Goal: Transaction & Acquisition: Download file/media

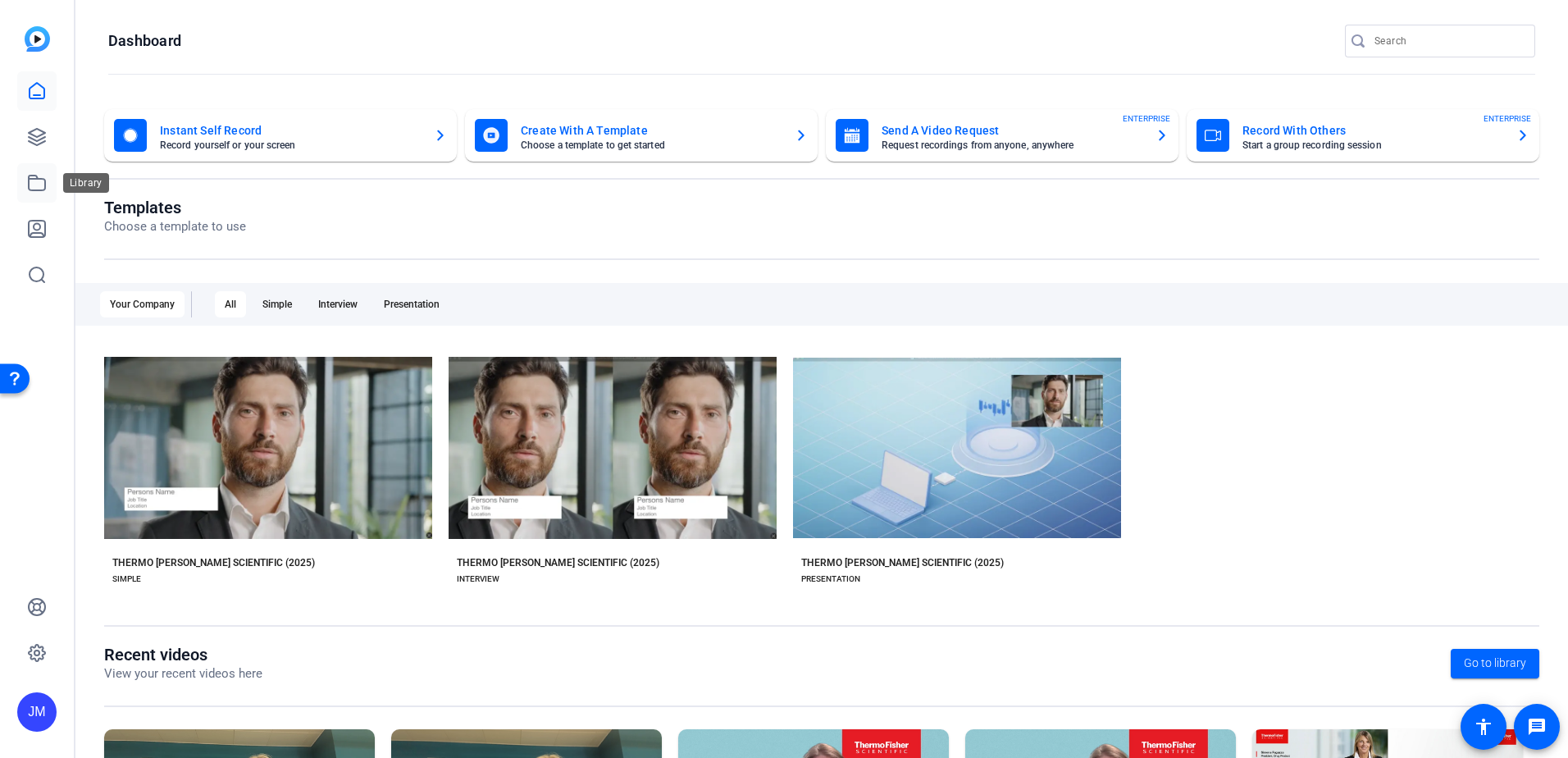
click at [37, 180] on icon at bounding box center [37, 183] width 20 height 20
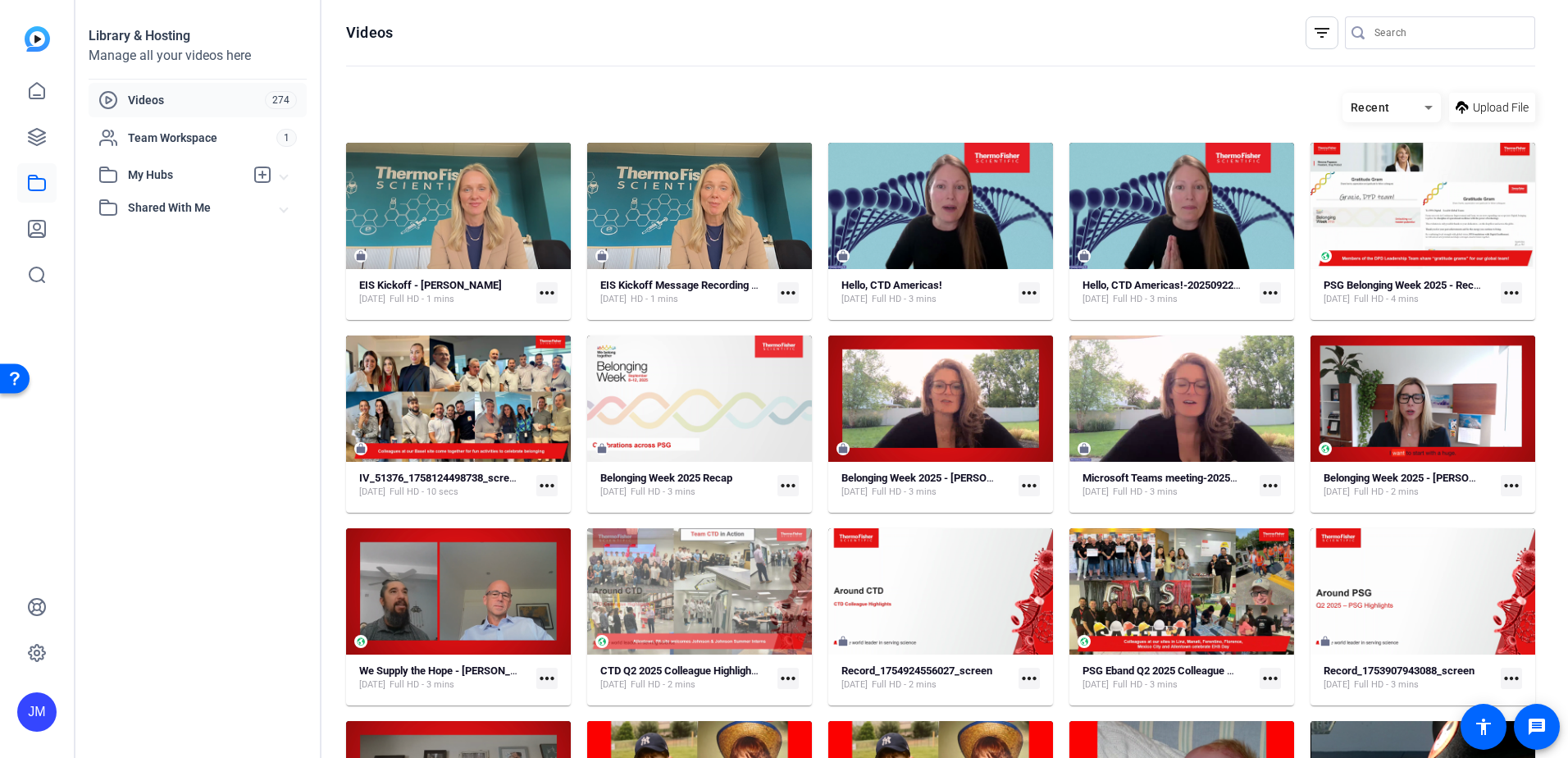
drag, startPoint x: 1446, startPoint y: 107, endPoint x: 1446, endPoint y: 123, distance: 16.0
click at [1449, 107] on span at bounding box center [1492, 107] width 86 height 39
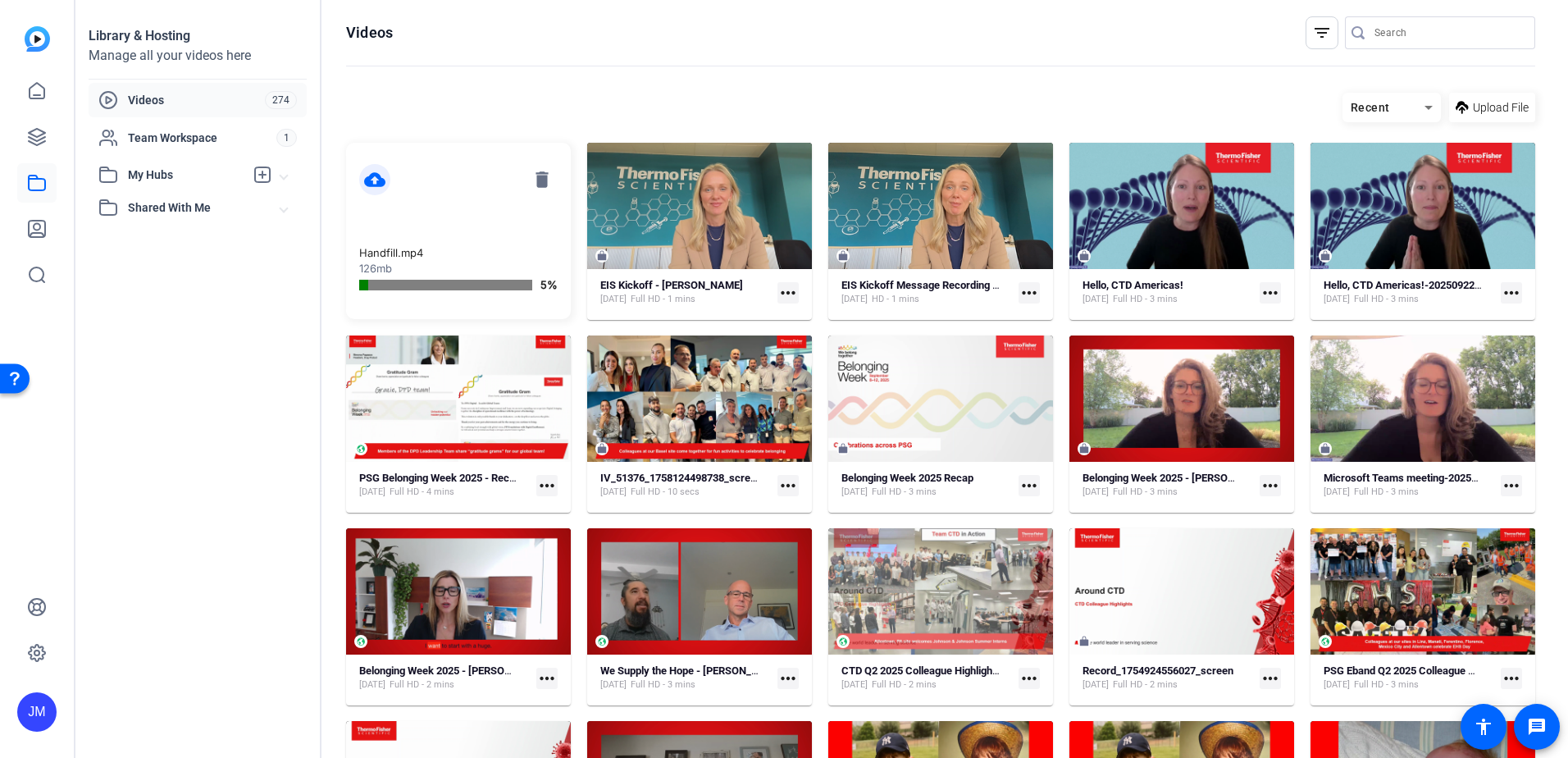
click at [850, 32] on openreel-page-title "Videos filter_list" at bounding box center [940, 32] width 1189 height 33
click at [1473, 109] on span "Upload File" at bounding box center [1501, 107] width 56 height 17
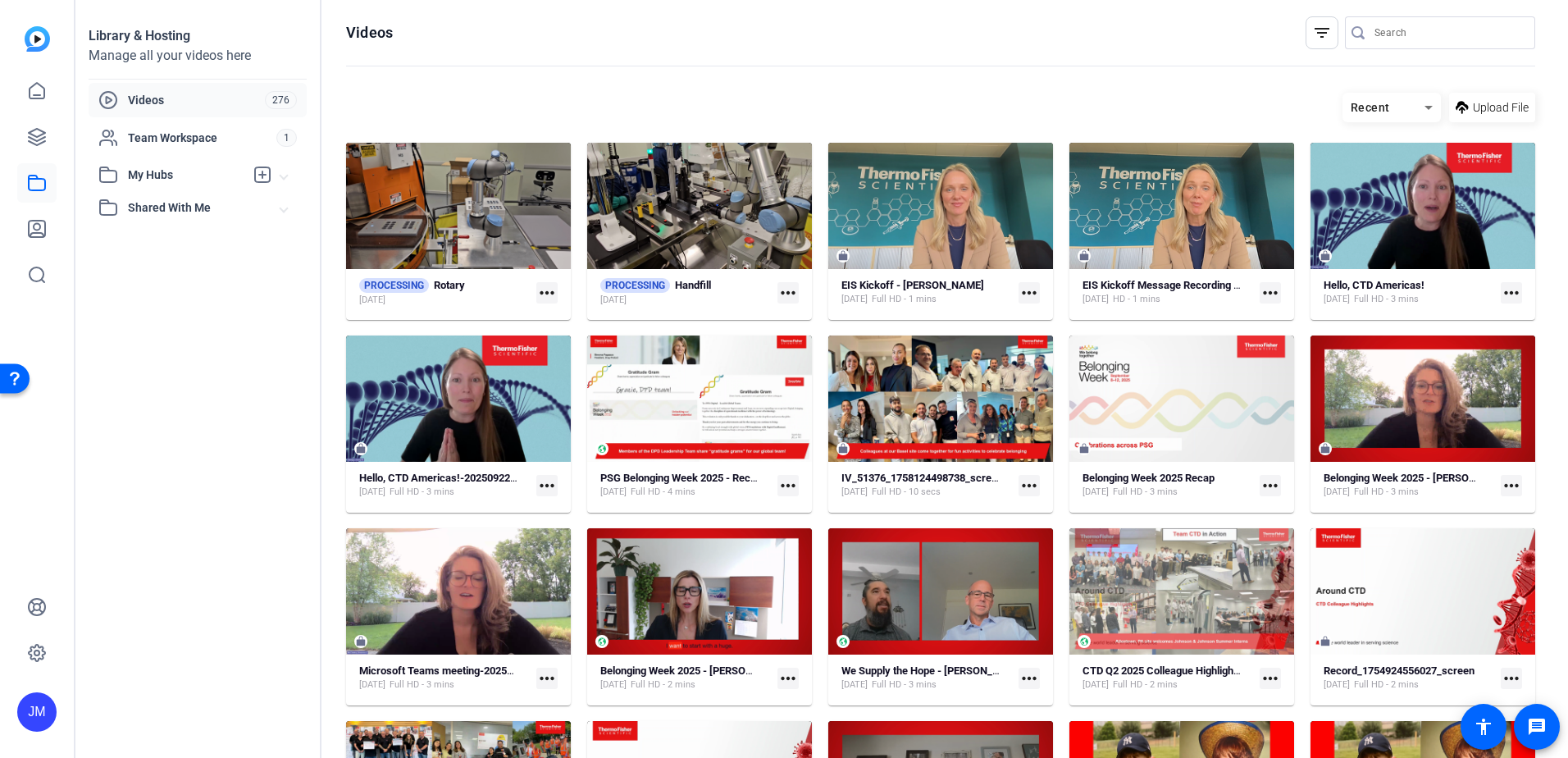
click at [122, 493] on div "Library & Hosting Manage all your videos here Videos 276 Team Workspace 1 My Hu…" at bounding box center [198, 379] width 246 height 758
click at [41, 133] on icon at bounding box center [37, 137] width 20 height 20
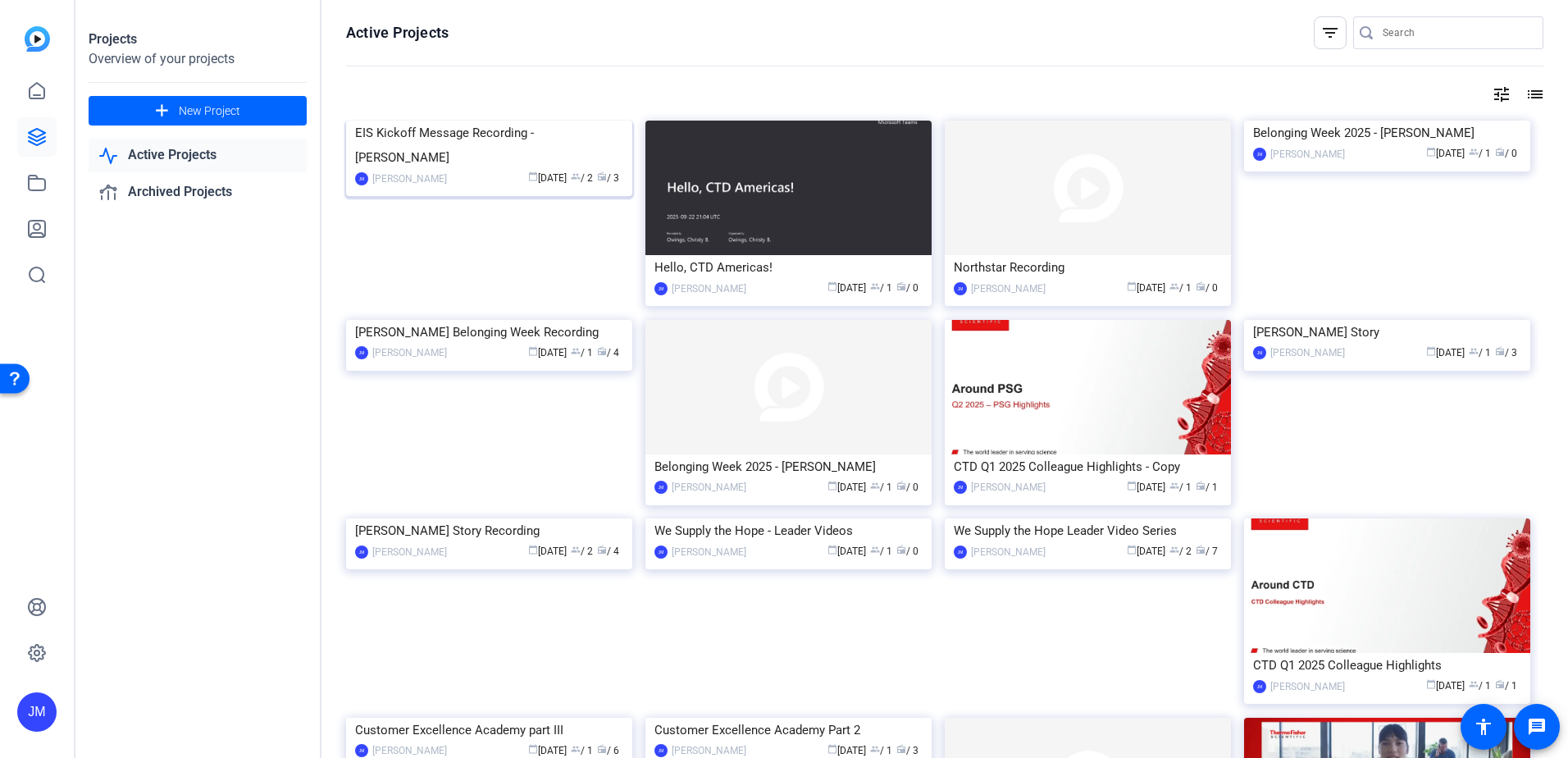
click at [521, 169] on div "EIS Kickoff Message Recording - [PERSON_NAME]" at bounding box center [489, 145] width 268 height 49
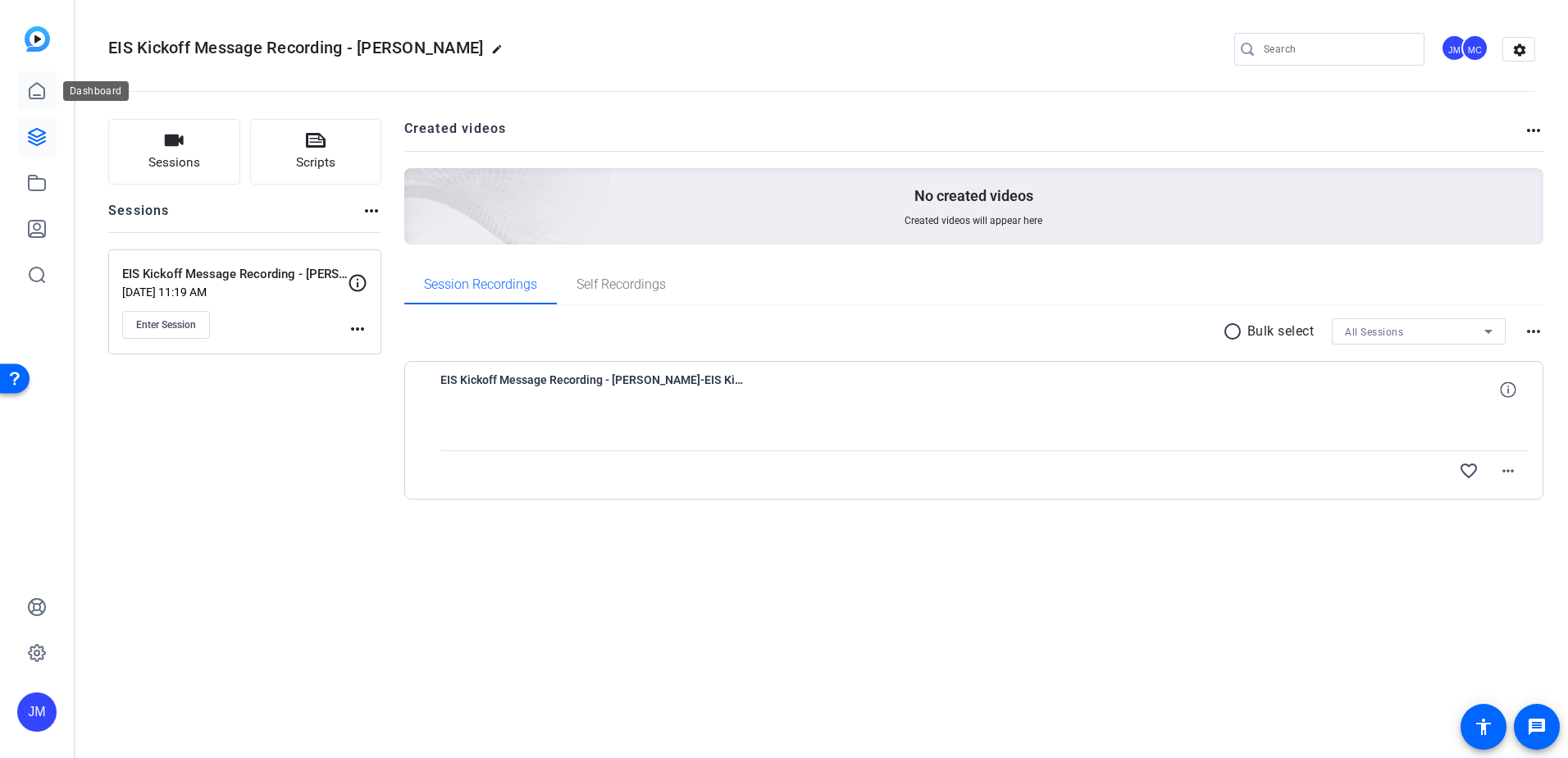
click at [25, 89] on link at bounding box center [36, 90] width 39 height 39
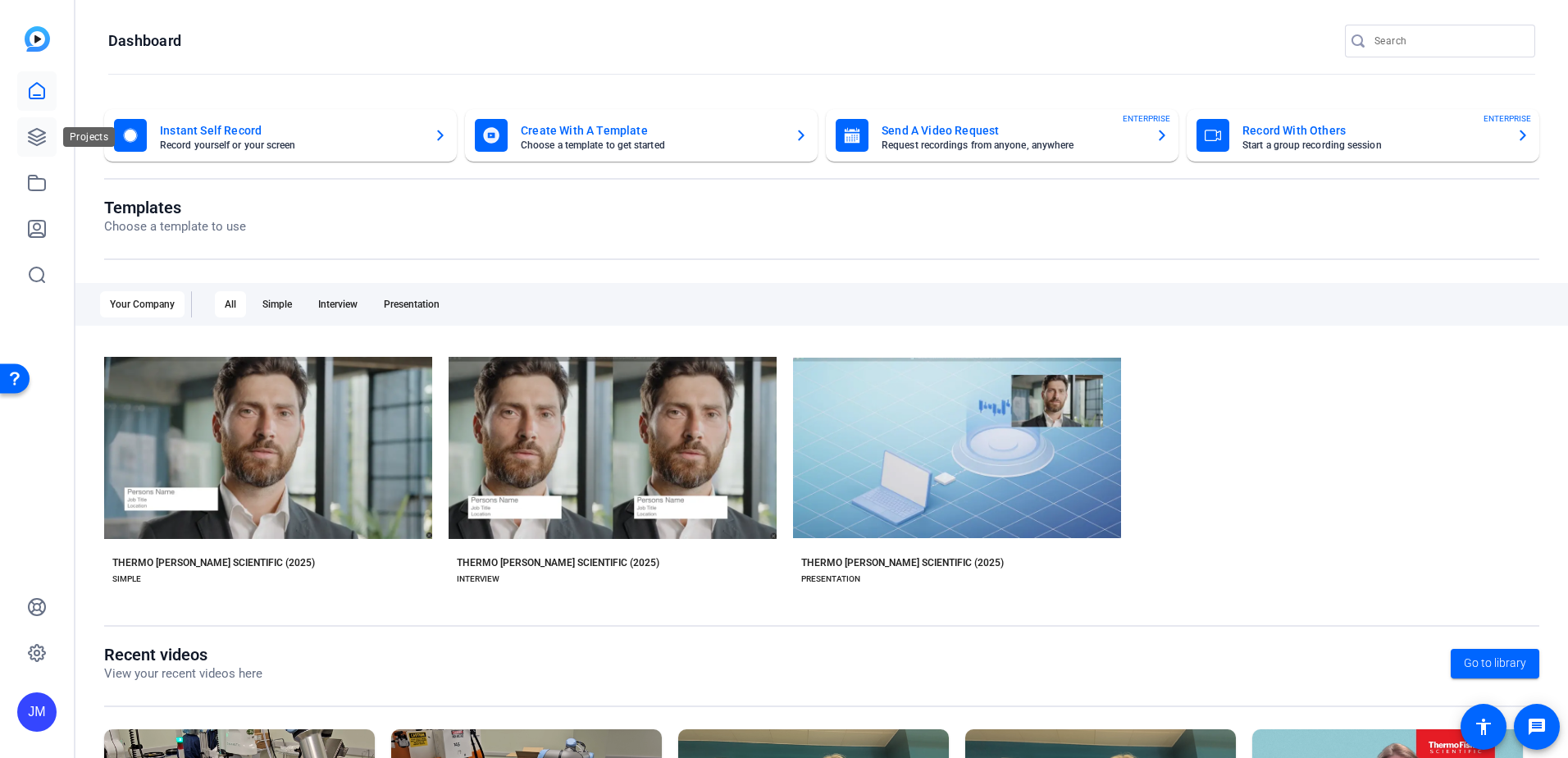
click at [39, 145] on icon at bounding box center [36, 137] width 16 height 16
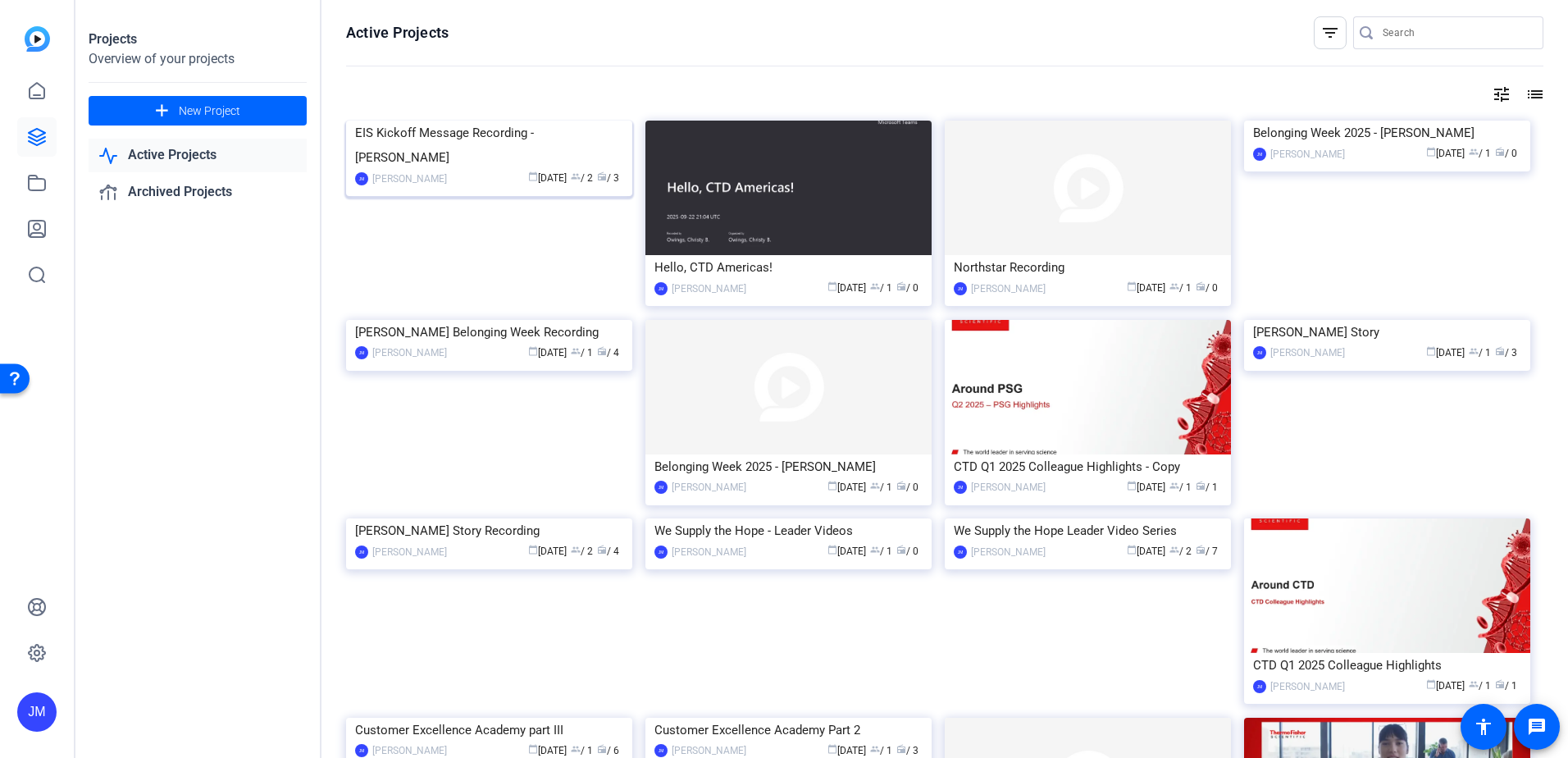
click at [606, 169] on div "EIS Kickoff Message Recording - [PERSON_NAME]" at bounding box center [489, 145] width 268 height 49
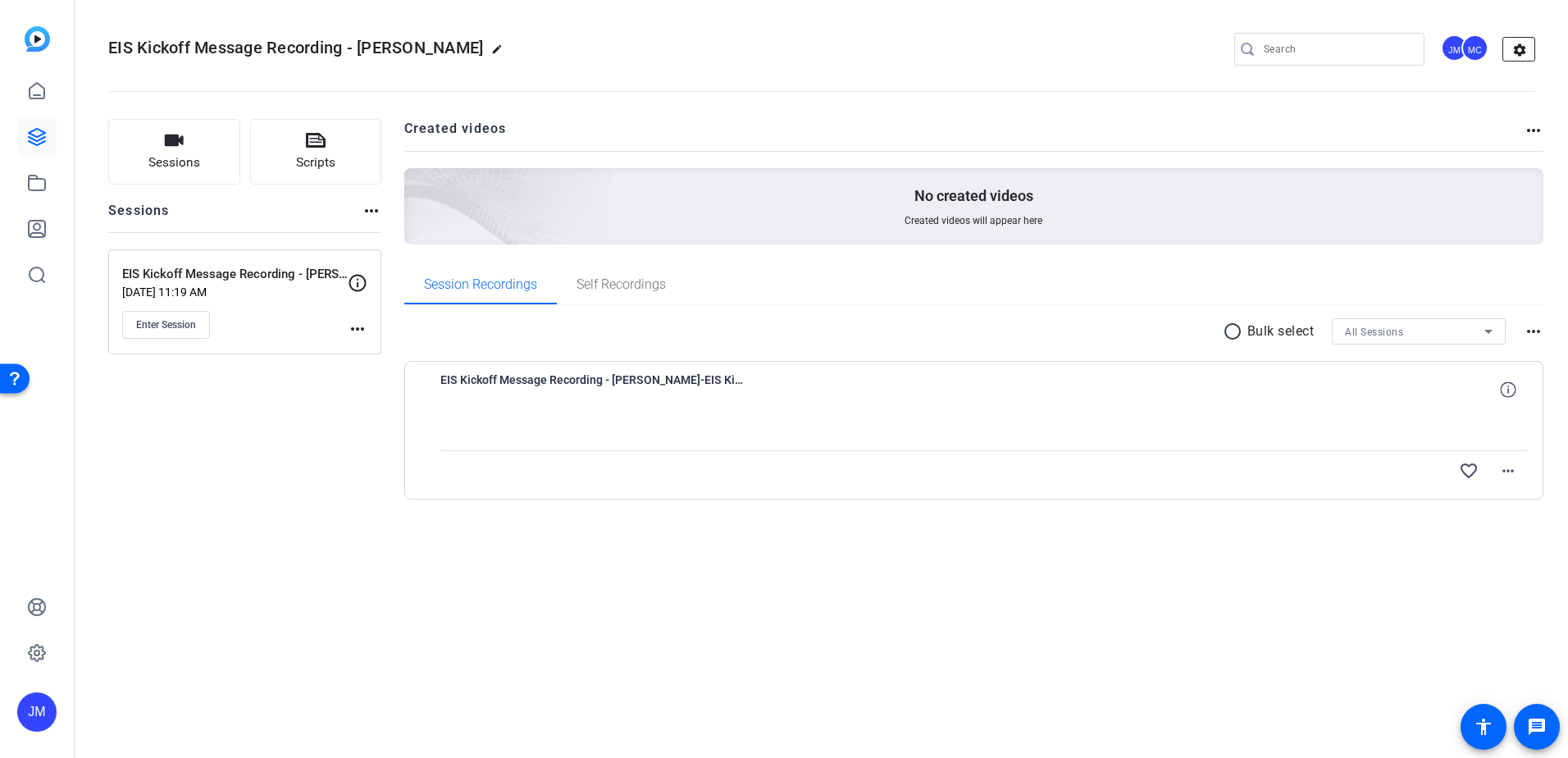
click at [1525, 52] on mat-icon "settings" at bounding box center [1519, 51] width 33 height 25
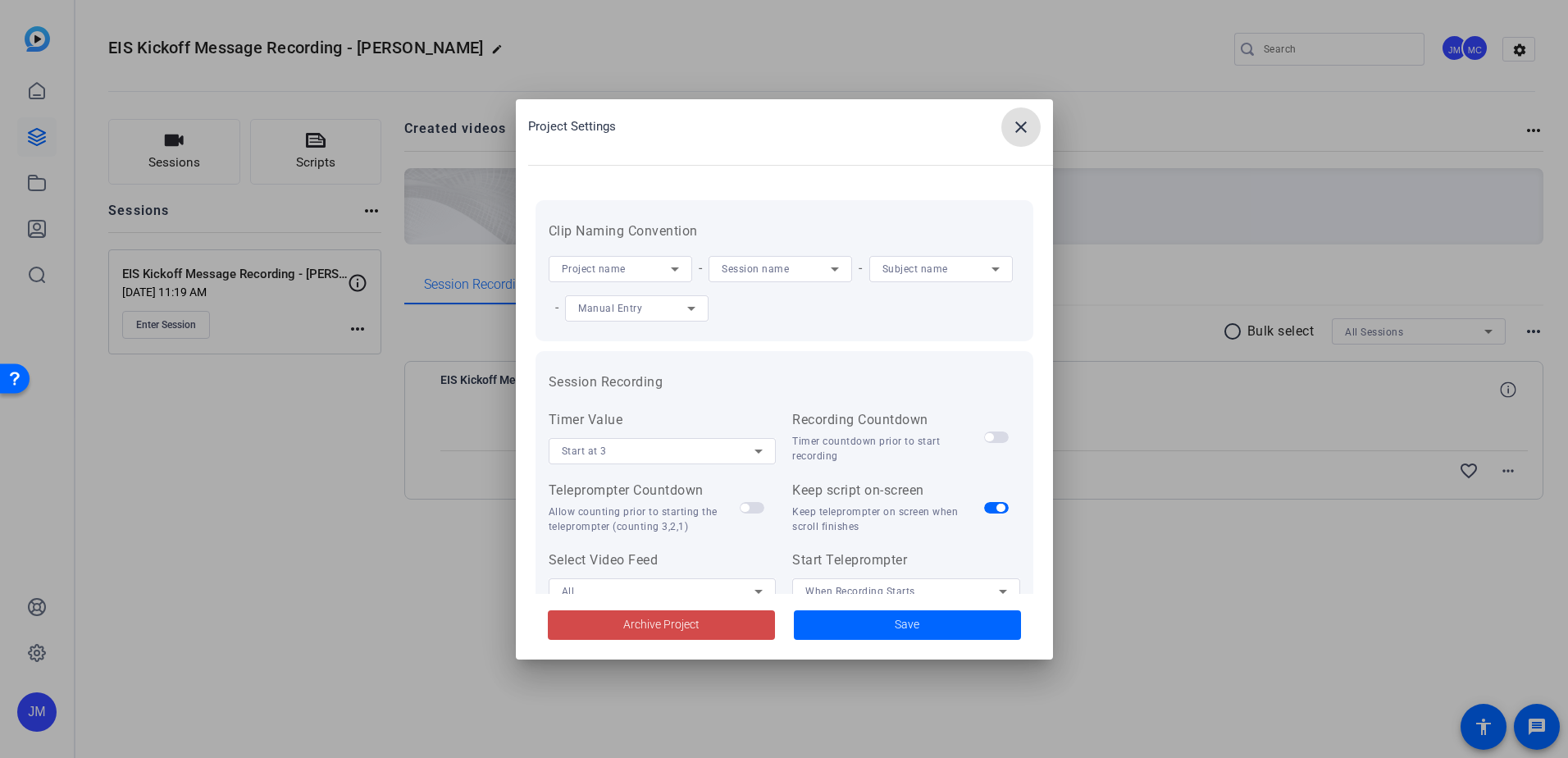
click at [659, 616] on span "Archive Project" at bounding box center [662, 624] width 76 height 17
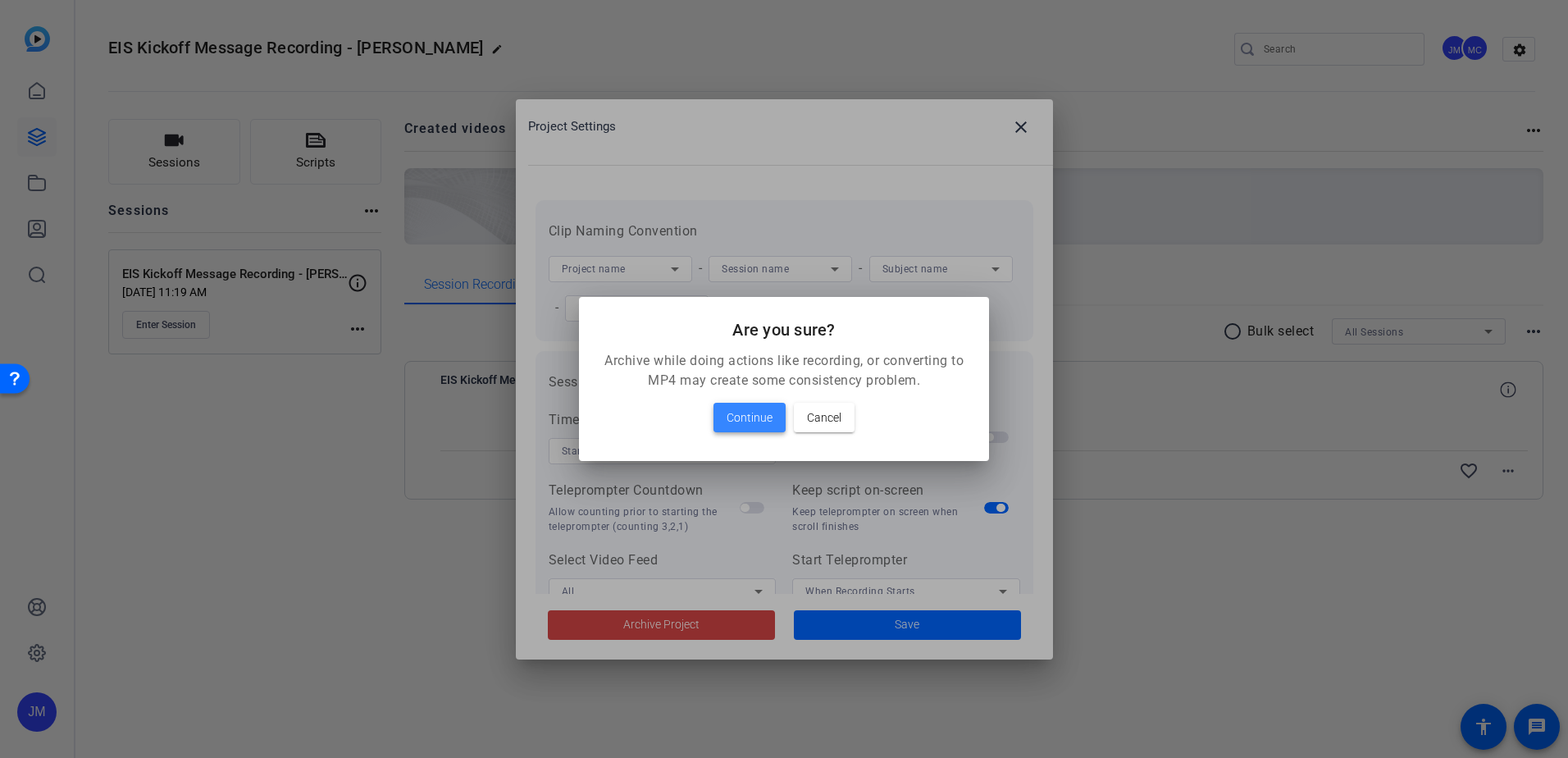
click at [749, 426] on span "Continue" at bounding box center [749, 418] width 46 height 20
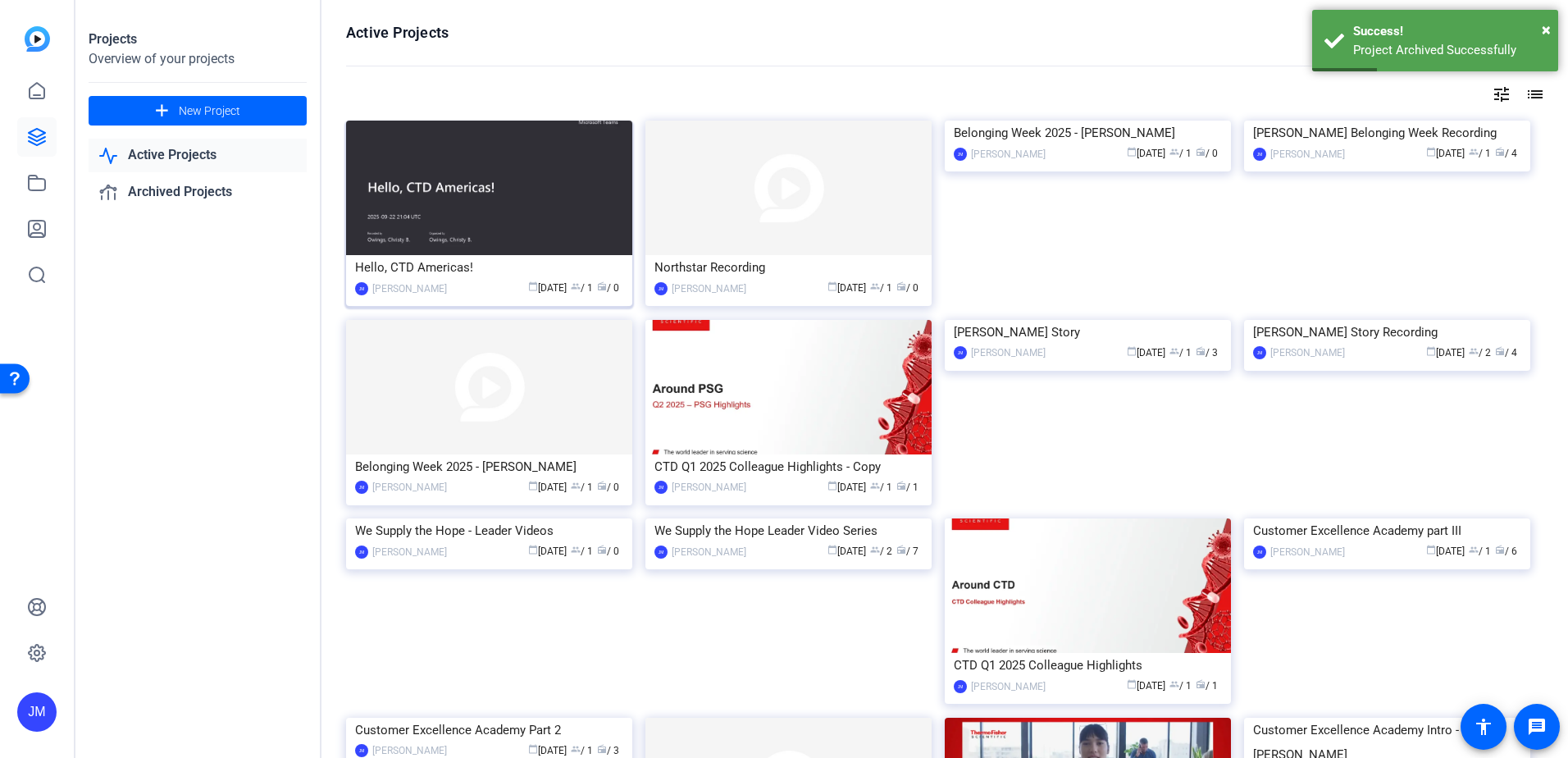
click at [539, 223] on img at bounding box center [489, 188] width 286 height 135
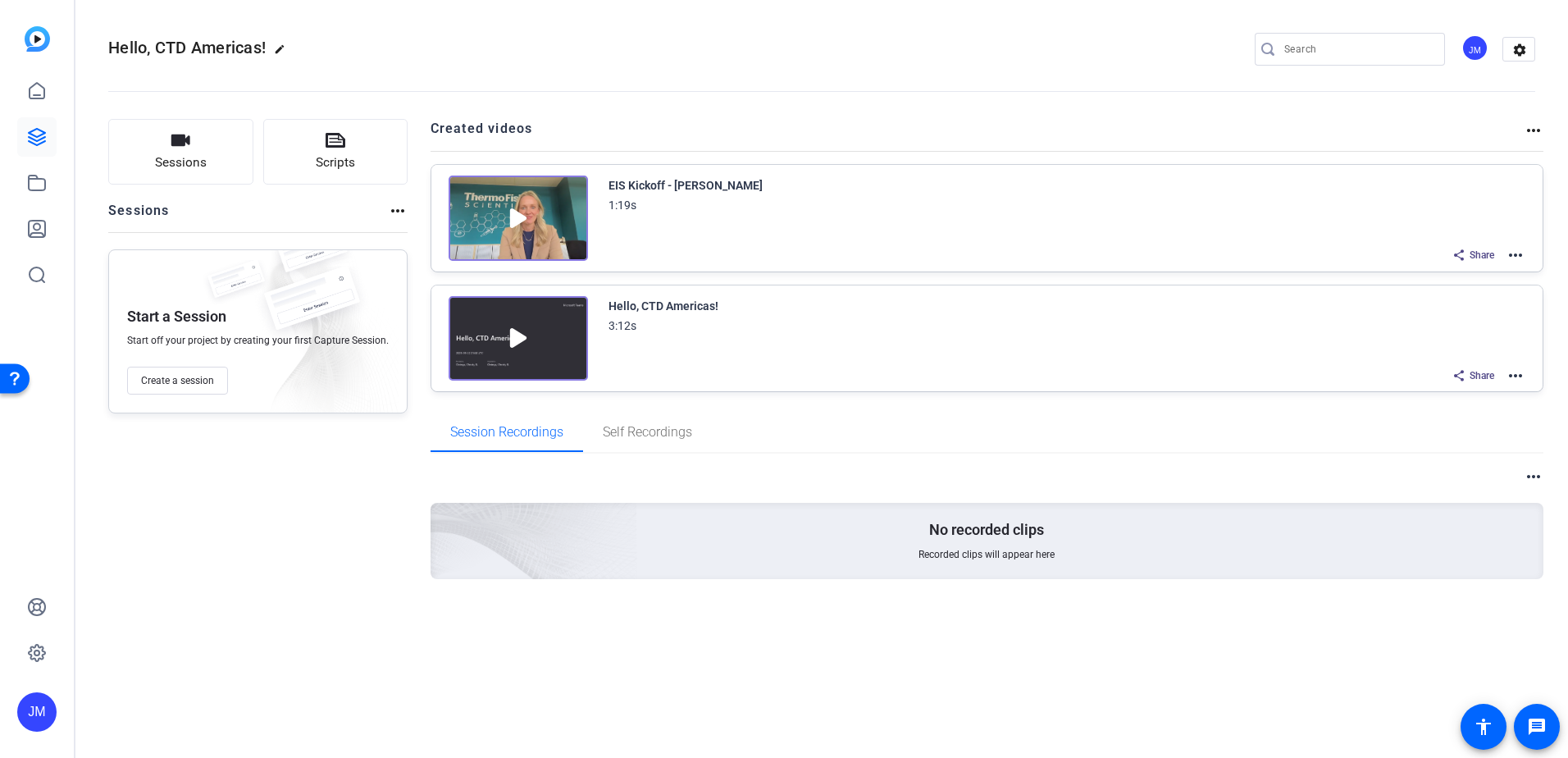
click at [1513, 255] on mat-icon "more_horiz" at bounding box center [1516, 255] width 20 height 20
click at [1481, 289] on span "Duplicate here" at bounding box center [1455, 295] width 114 height 20
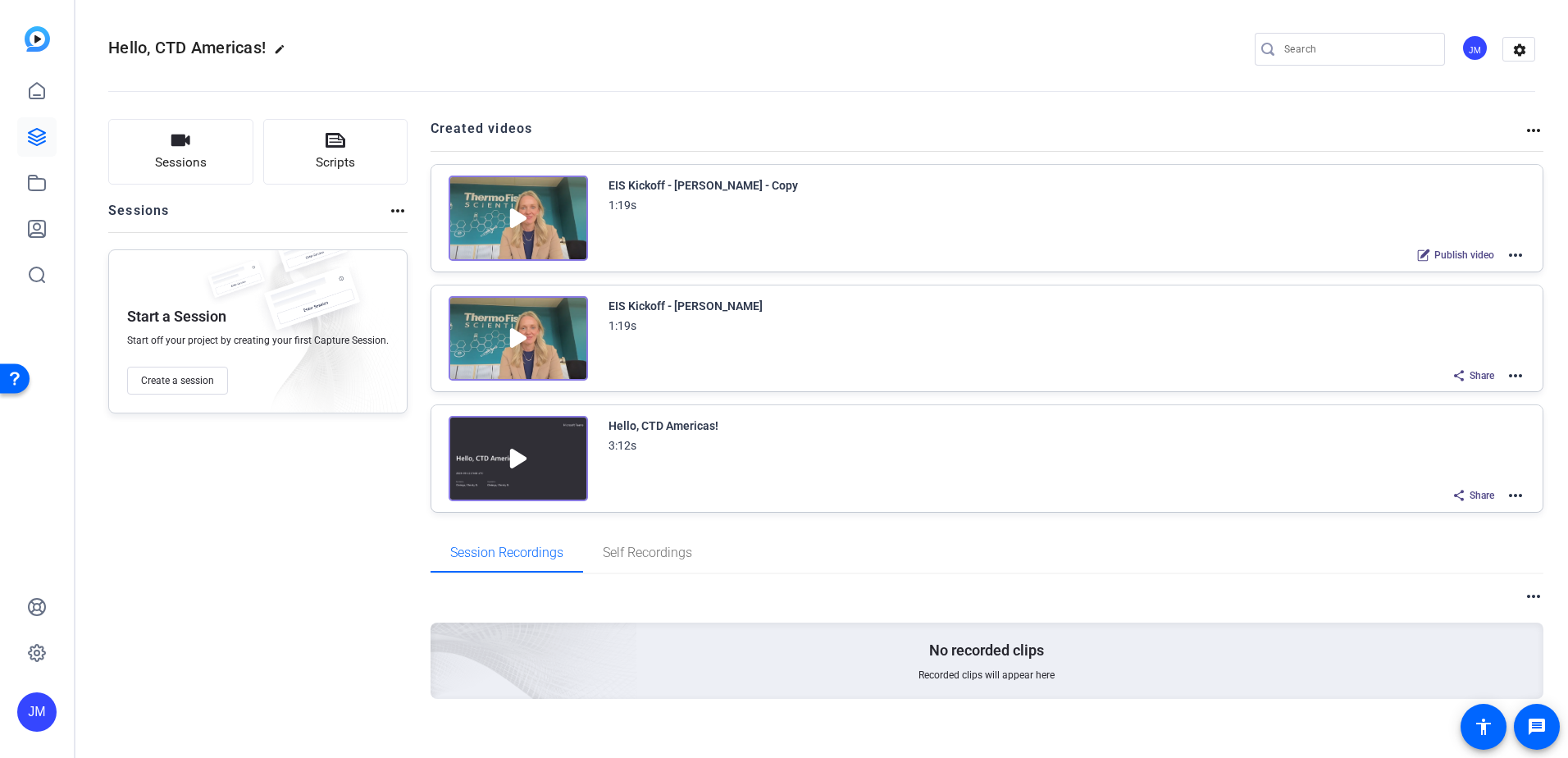
click at [1509, 255] on mat-icon "more_horiz" at bounding box center [1516, 255] width 20 height 20
click at [1462, 276] on span "Edit in Creator" at bounding box center [1447, 275] width 114 height 20
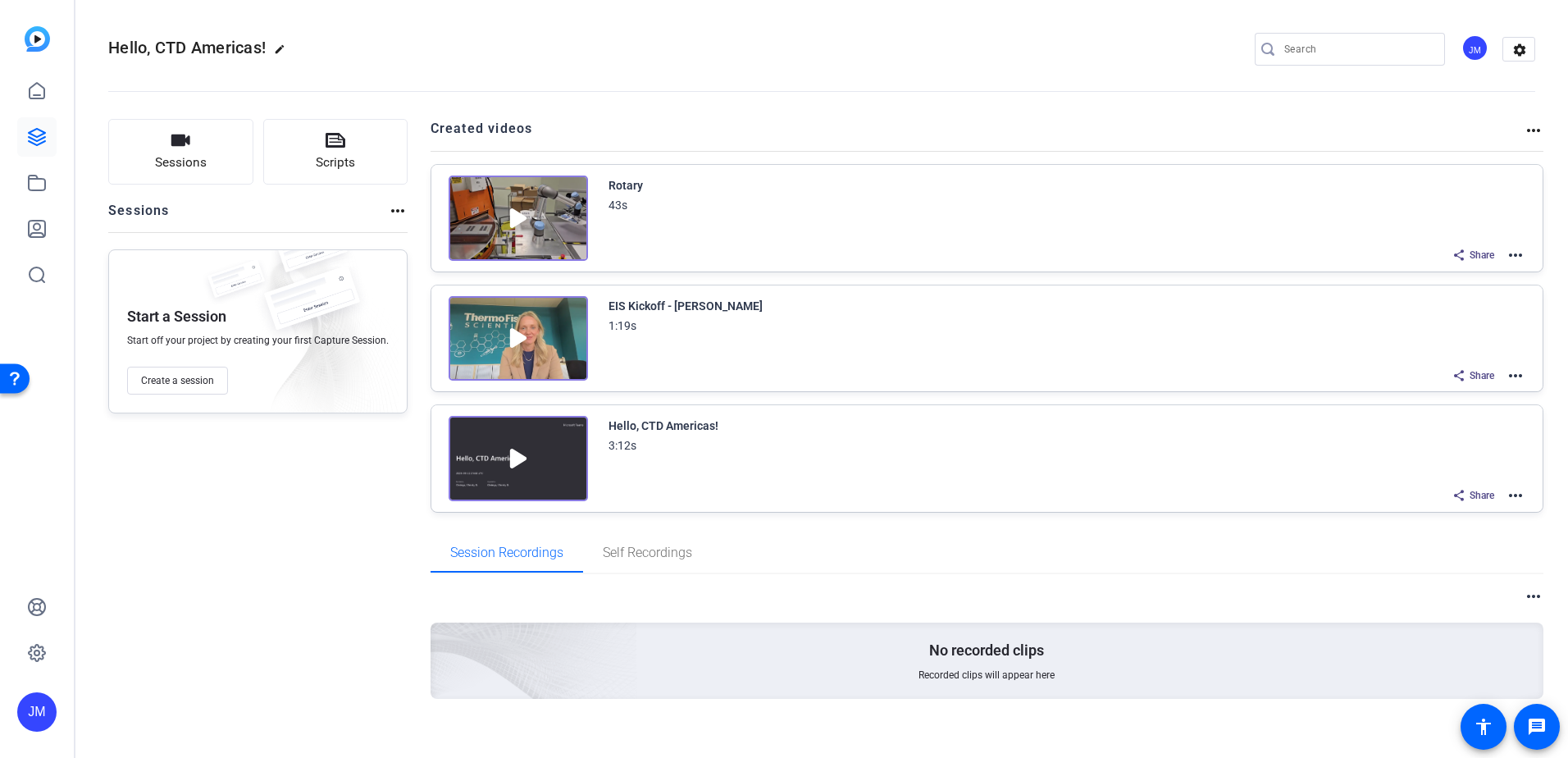
click at [1506, 258] on mat-icon "more_horiz" at bounding box center [1516, 255] width 20 height 20
click at [1470, 284] on span "Edit in Creator" at bounding box center [1447, 275] width 114 height 20
click at [1509, 250] on mat-icon "more_horiz" at bounding box center [1516, 255] width 20 height 20
click at [1462, 284] on span "Edit in Creator" at bounding box center [1447, 275] width 114 height 20
click at [1506, 259] on mat-icon "more_horiz" at bounding box center [1516, 255] width 20 height 20
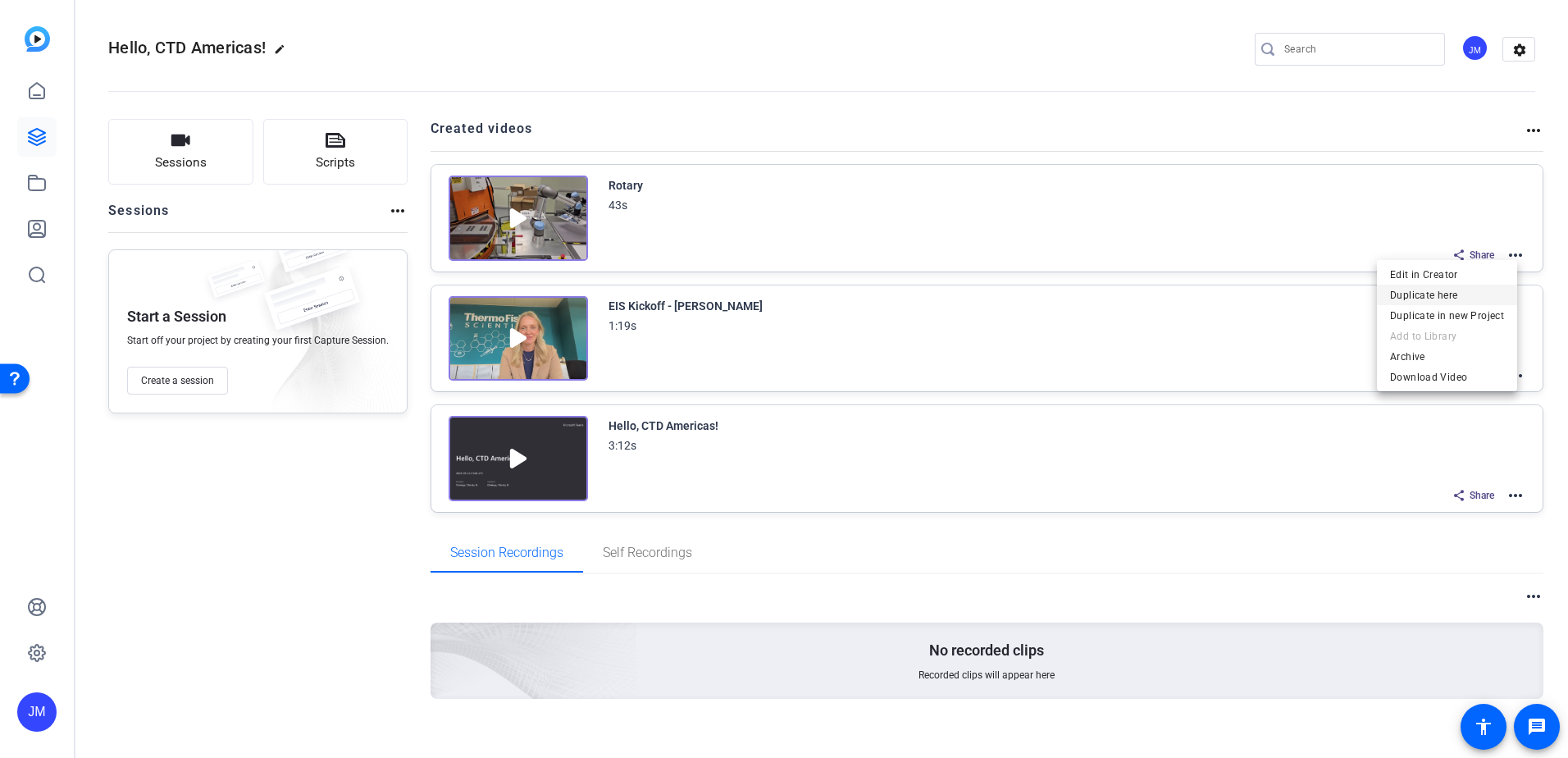
click at [1461, 294] on span "Duplicate here" at bounding box center [1447, 295] width 114 height 20
click at [1072, 30] on div "Hello, CTD Americas! edit JM settings" at bounding box center [821, 50] width 1427 height 124
click at [1512, 253] on mat-icon "more_horiz" at bounding box center [1516, 255] width 20 height 20
click at [1479, 288] on span "Duplicate here" at bounding box center [1447, 295] width 114 height 20
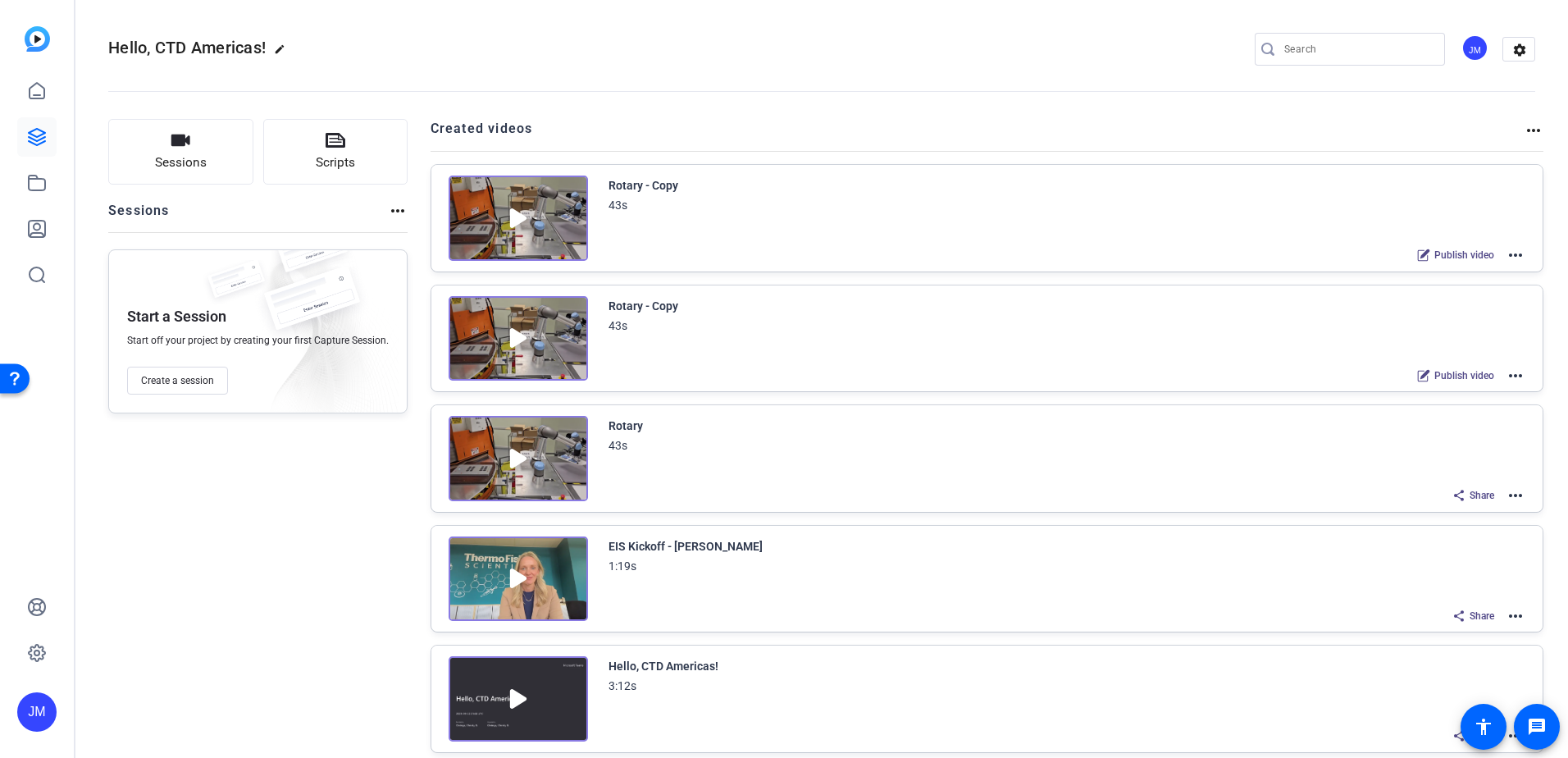
click at [1506, 379] on mat-icon "more_horiz" at bounding box center [1516, 375] width 20 height 20
click at [1439, 459] on span "Archive" at bounding box center [1447, 456] width 114 height 20
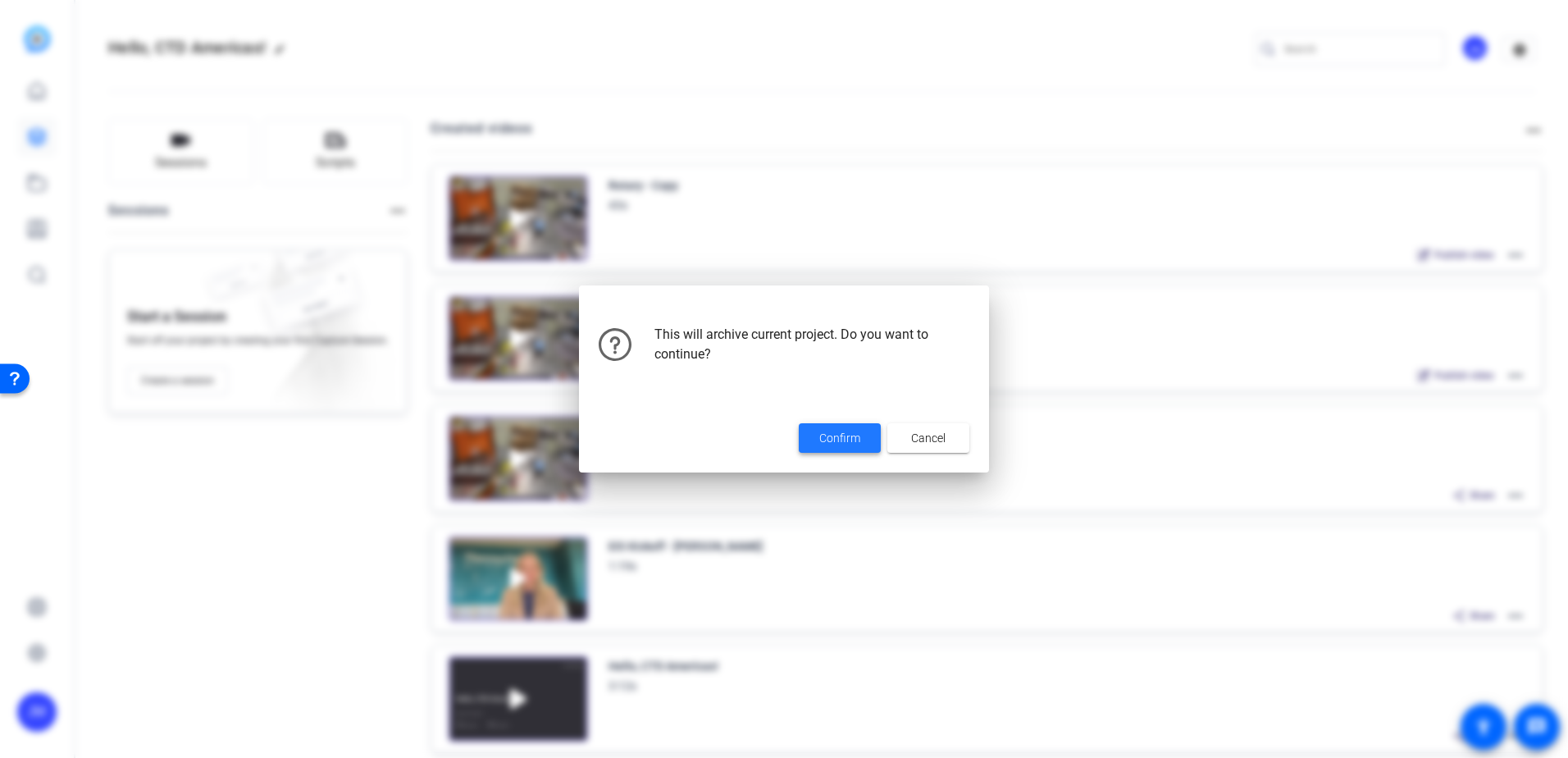
click at [848, 446] on span "Confirm" at bounding box center [840, 438] width 41 height 17
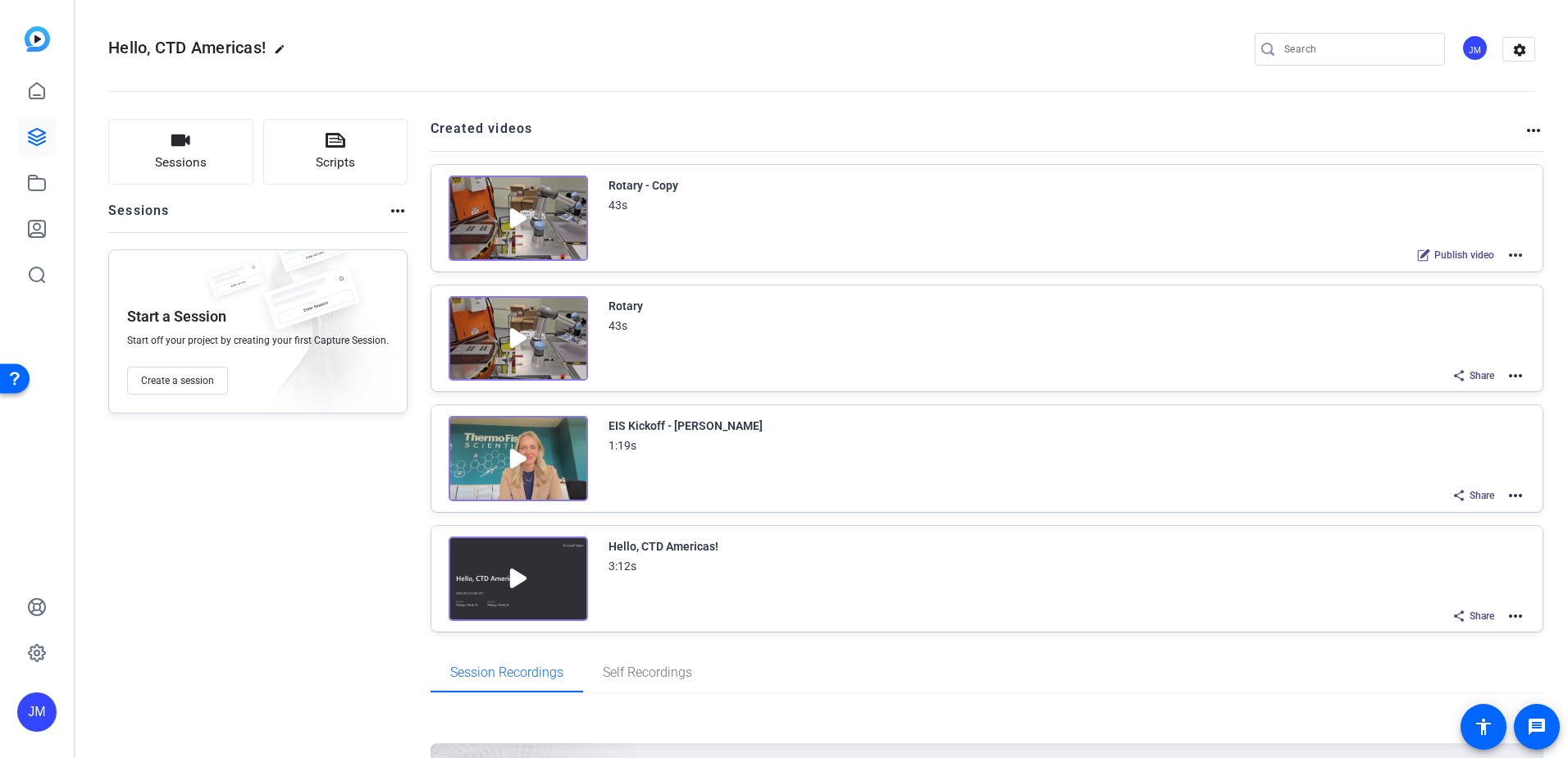
click at [1506, 254] on mat-icon "more_horiz" at bounding box center [1516, 255] width 20 height 20
click at [1473, 269] on span "Edit in Creator" at bounding box center [1447, 275] width 114 height 20
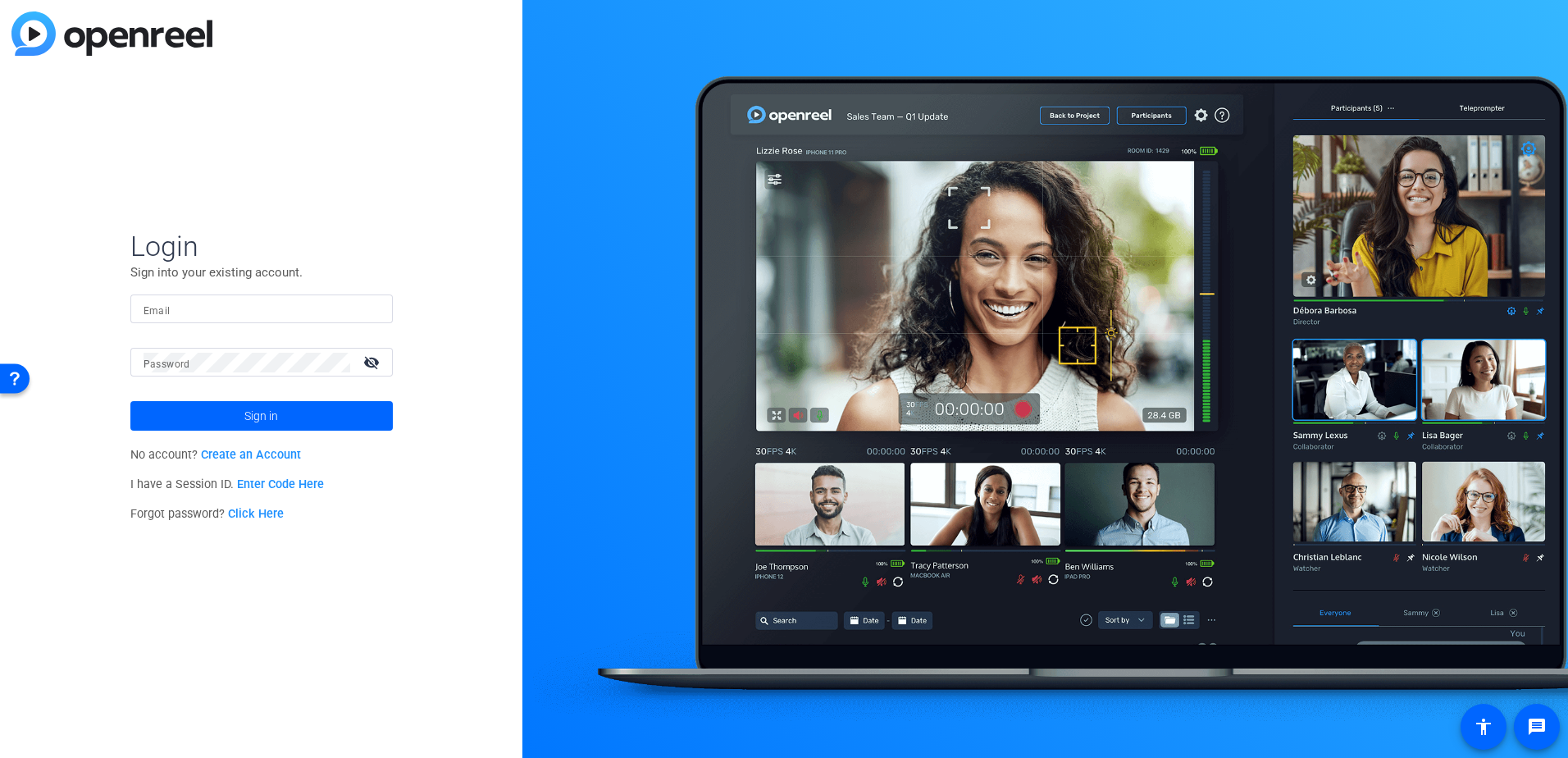
click at [260, 341] on mat-form-field "Email" at bounding box center [262, 321] width 263 height 53
click at [266, 314] on input "Email" at bounding box center [262, 309] width 236 height 20
type input "joey.martinez@thermofisher.com"
click at [130, 401] on button "Sign in" at bounding box center [262, 415] width 263 height 29
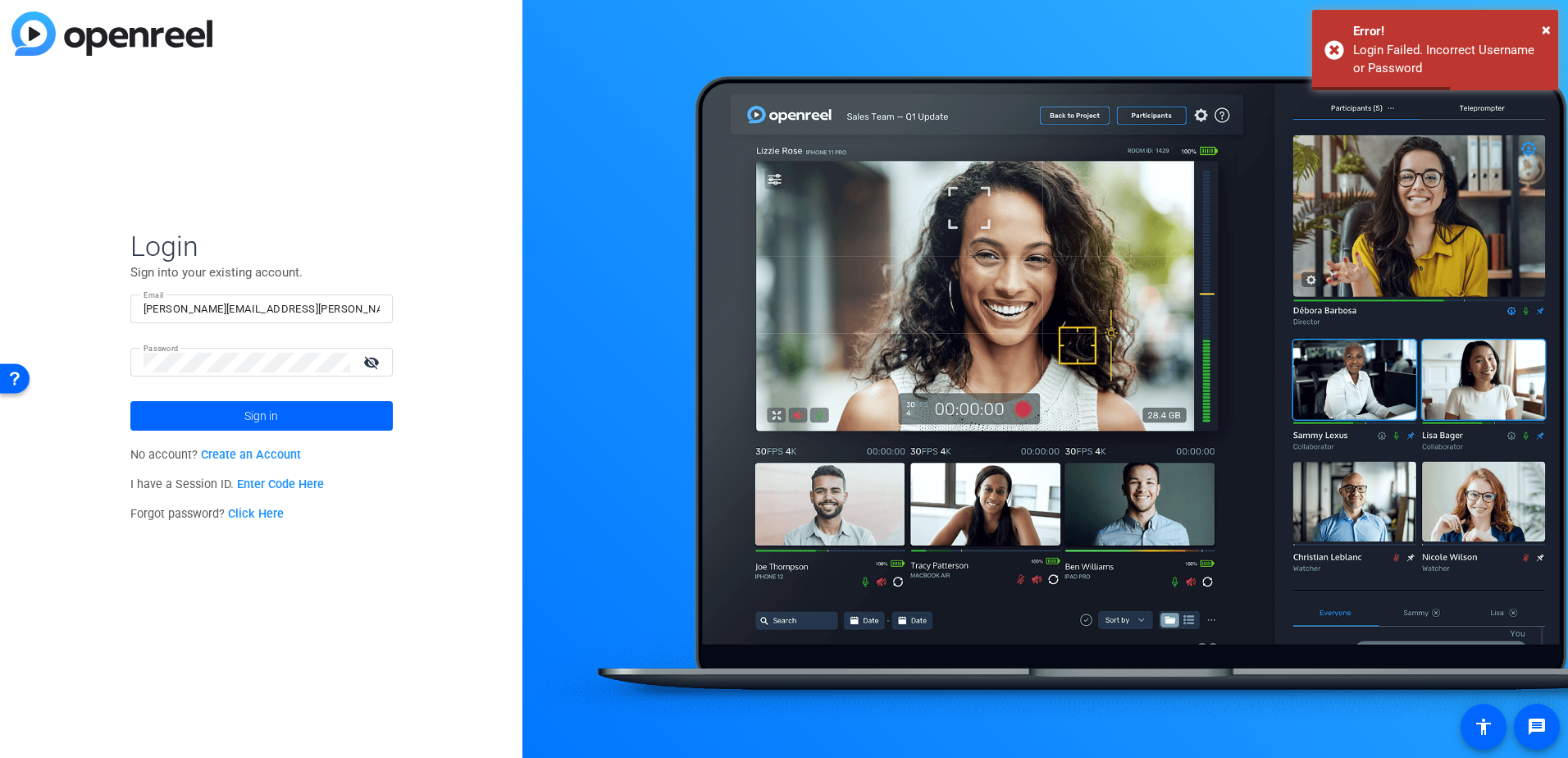
click at [372, 356] on mat-icon "visibility_off" at bounding box center [373, 362] width 39 height 24
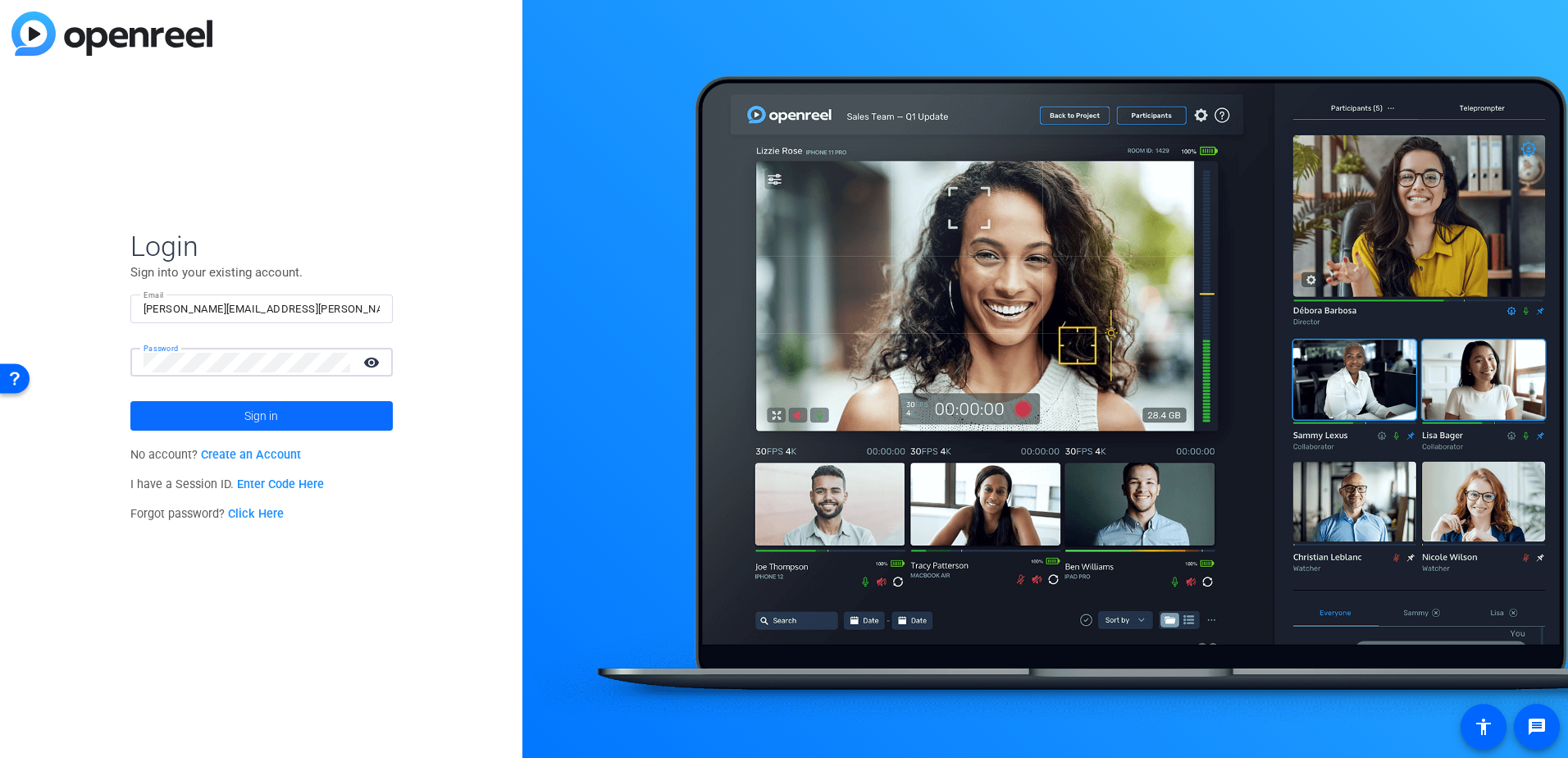
click at [347, 412] on span at bounding box center [262, 416] width 263 height 39
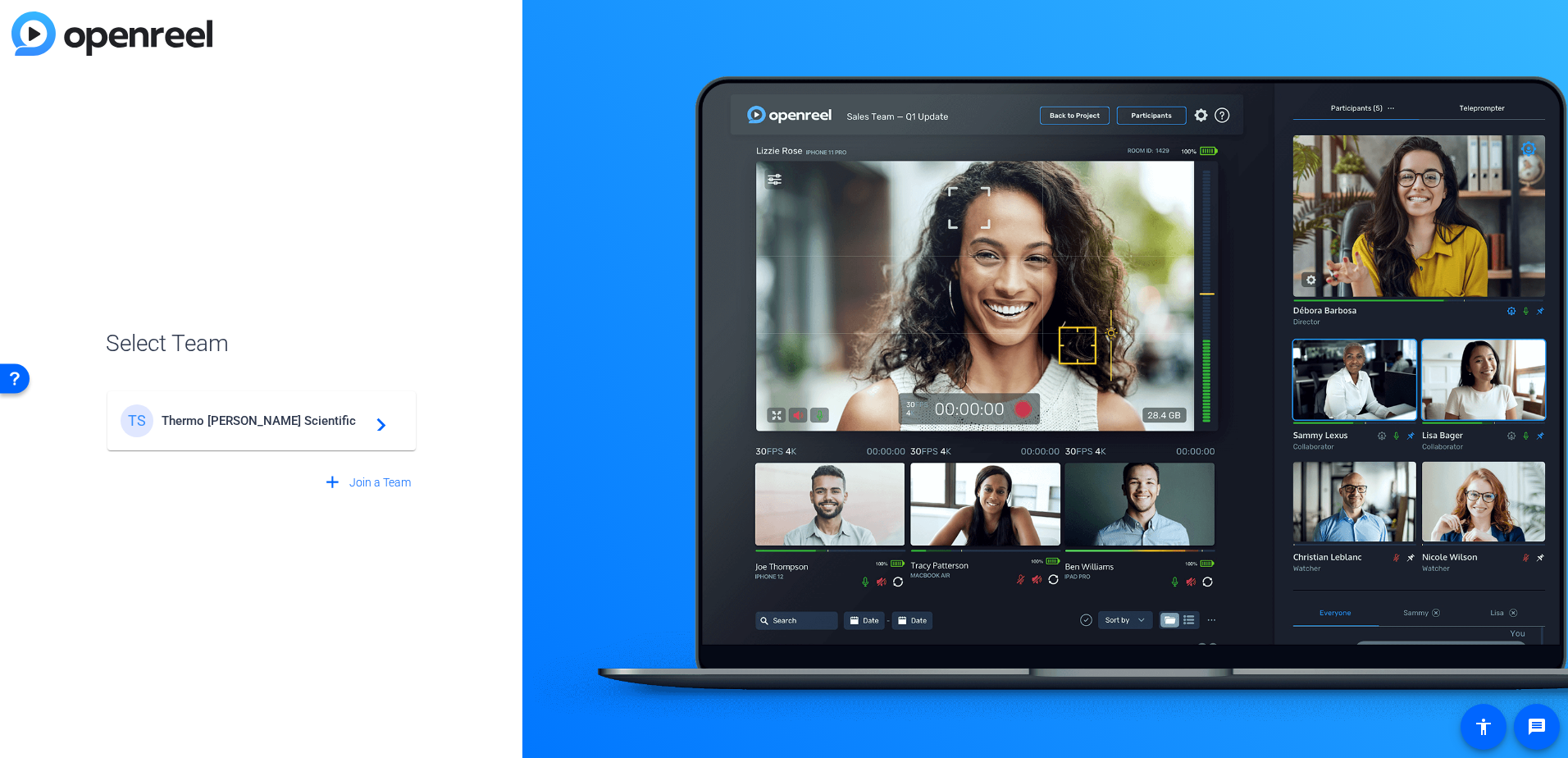
click at [347, 413] on span "Thermo Fisher Scientific" at bounding box center [263, 420] width 205 height 15
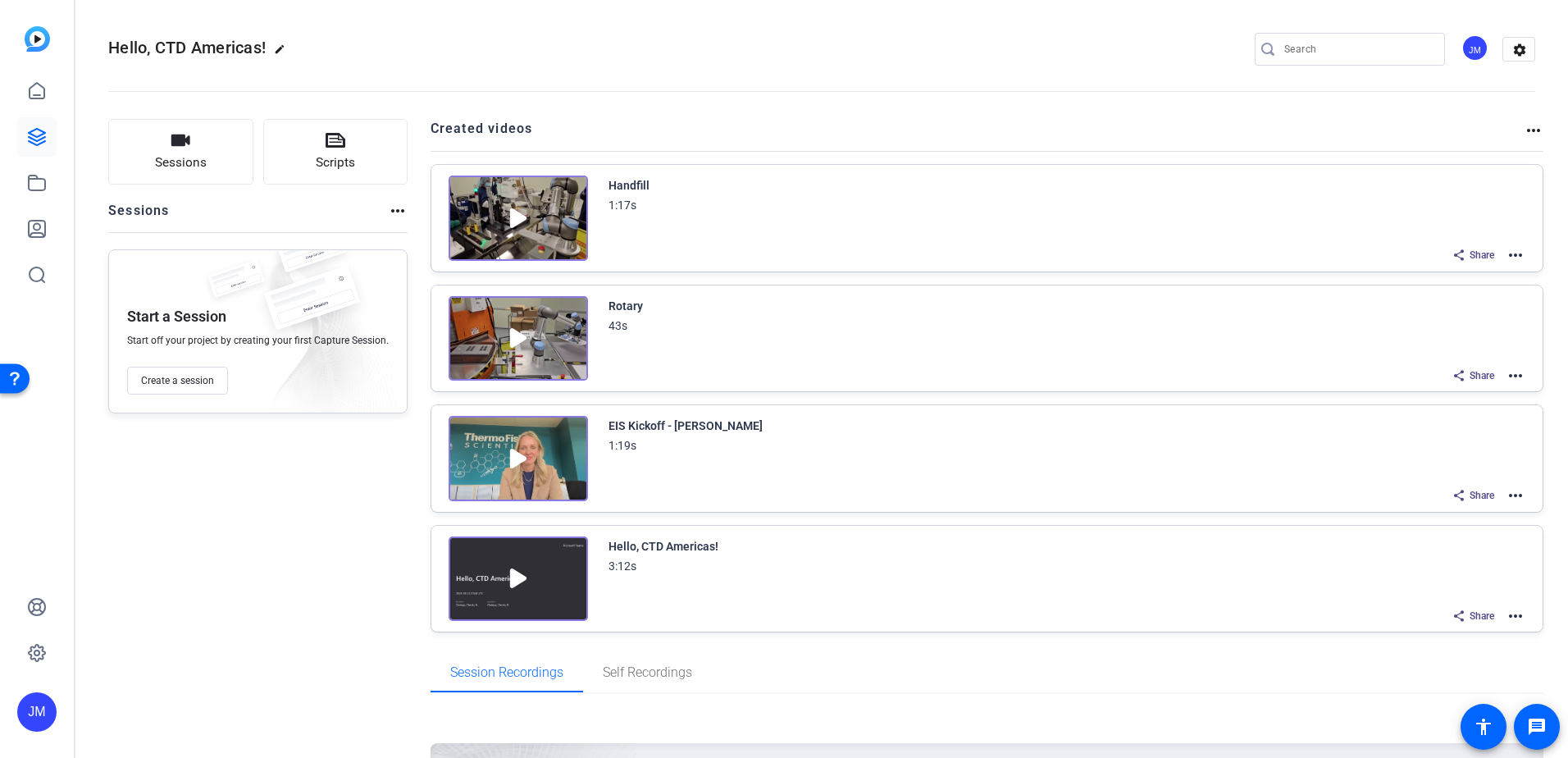
click at [1511, 257] on mat-icon "more_horiz" at bounding box center [1516, 255] width 20 height 20
click at [629, 181] on div at bounding box center [784, 379] width 1568 height 758
click at [1512, 250] on mat-icon "more_horiz" at bounding box center [1516, 255] width 20 height 20
click at [1441, 268] on span "Edit in Creator" at bounding box center [1447, 275] width 114 height 20
click at [44, 176] on icon at bounding box center [37, 183] width 20 height 20
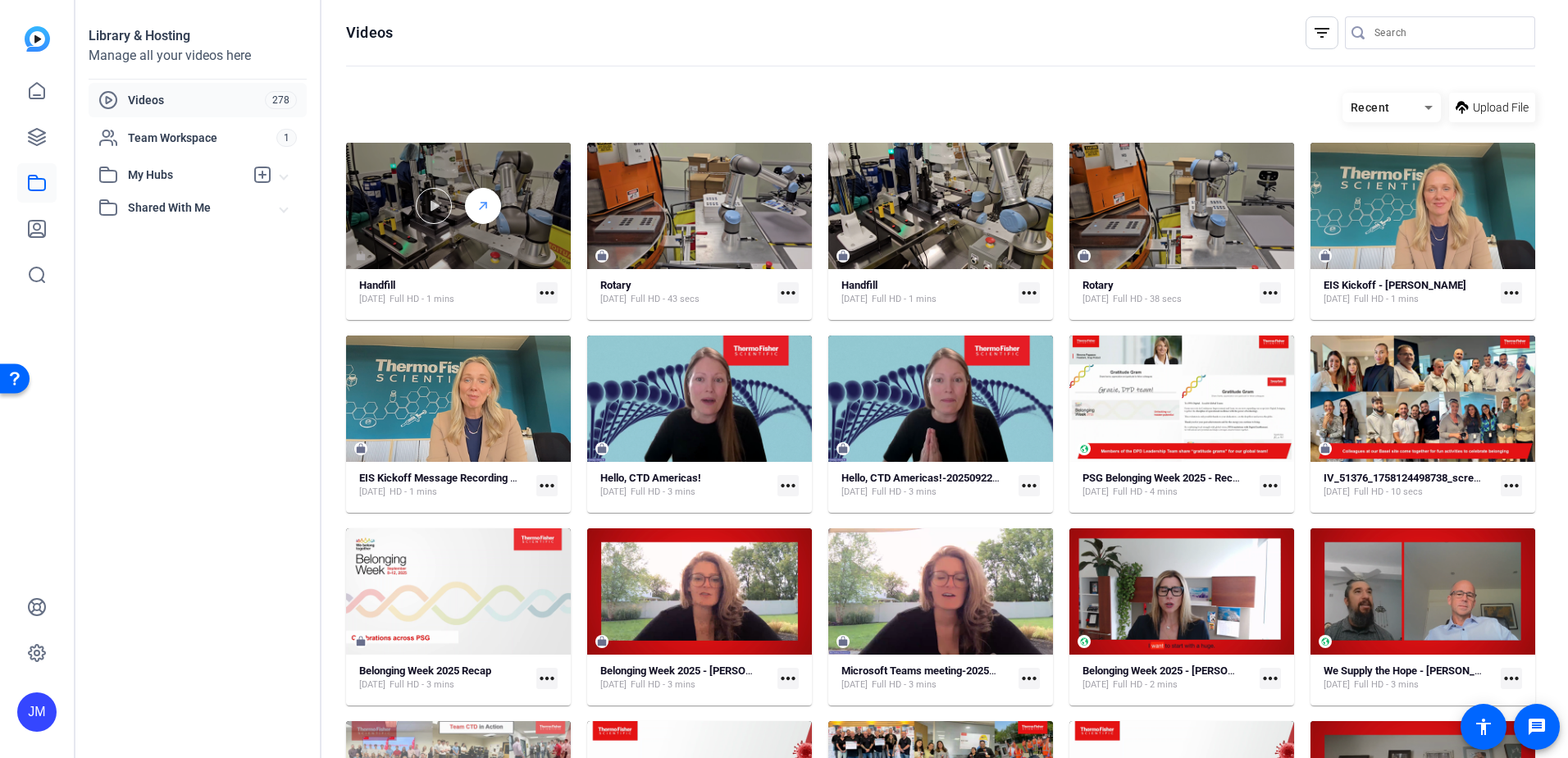
click at [476, 206] on icon at bounding box center [482, 206] width 13 height 20
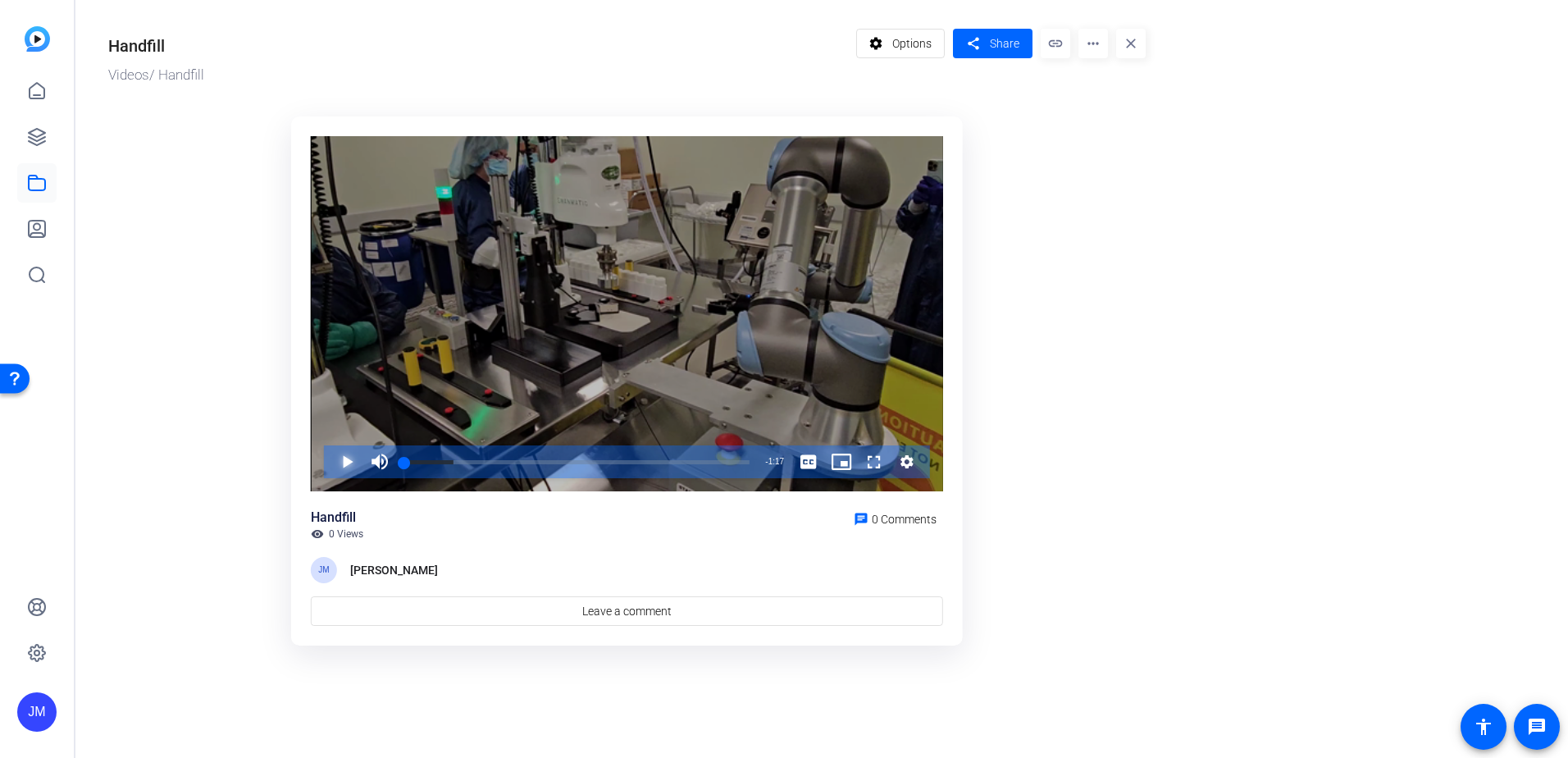
click at [331, 462] on span "Video Player" at bounding box center [331, 461] width 0 height 33
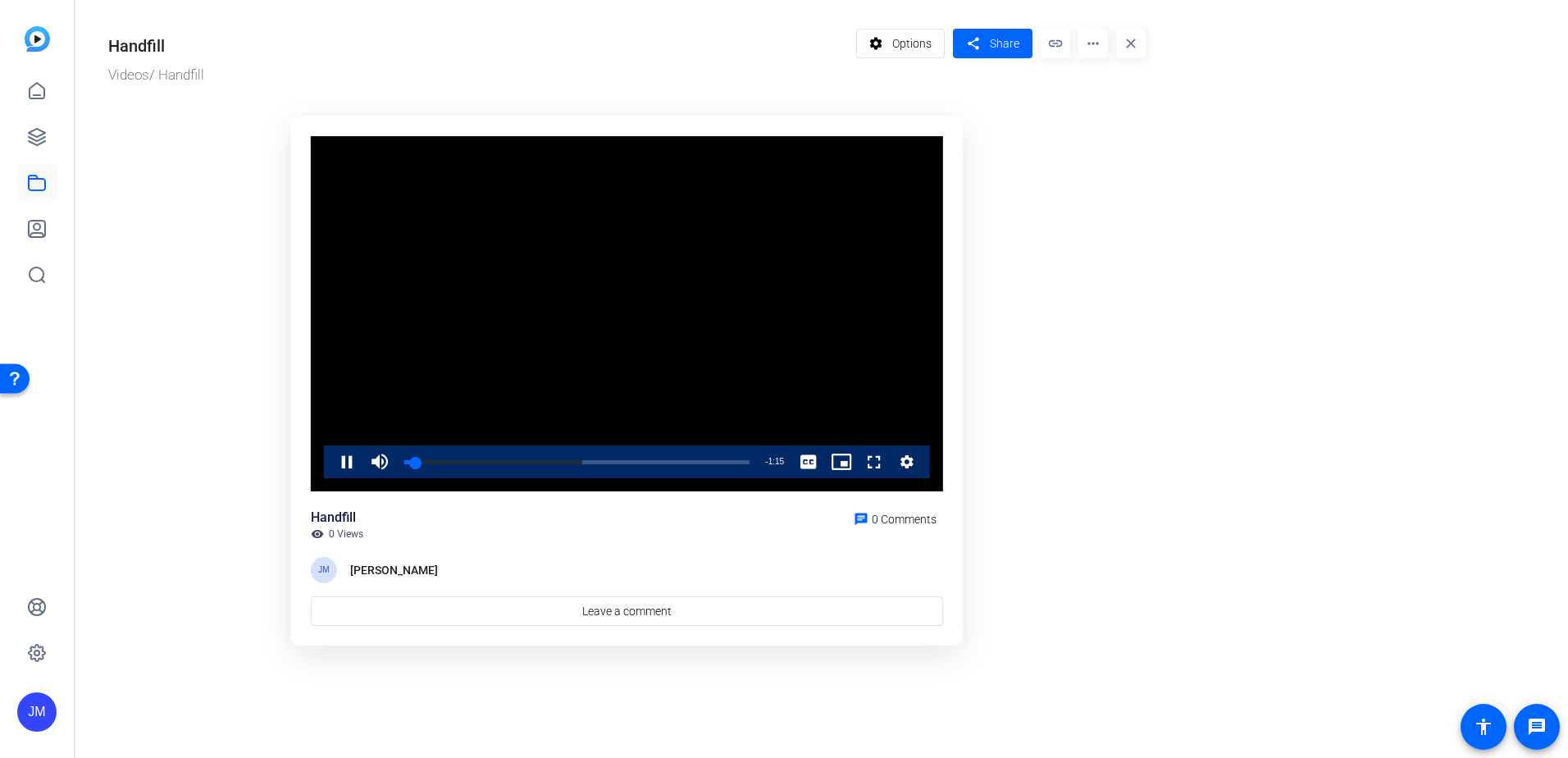
click at [1099, 55] on mat-icon "more_horiz" at bounding box center [1093, 43] width 29 height 29
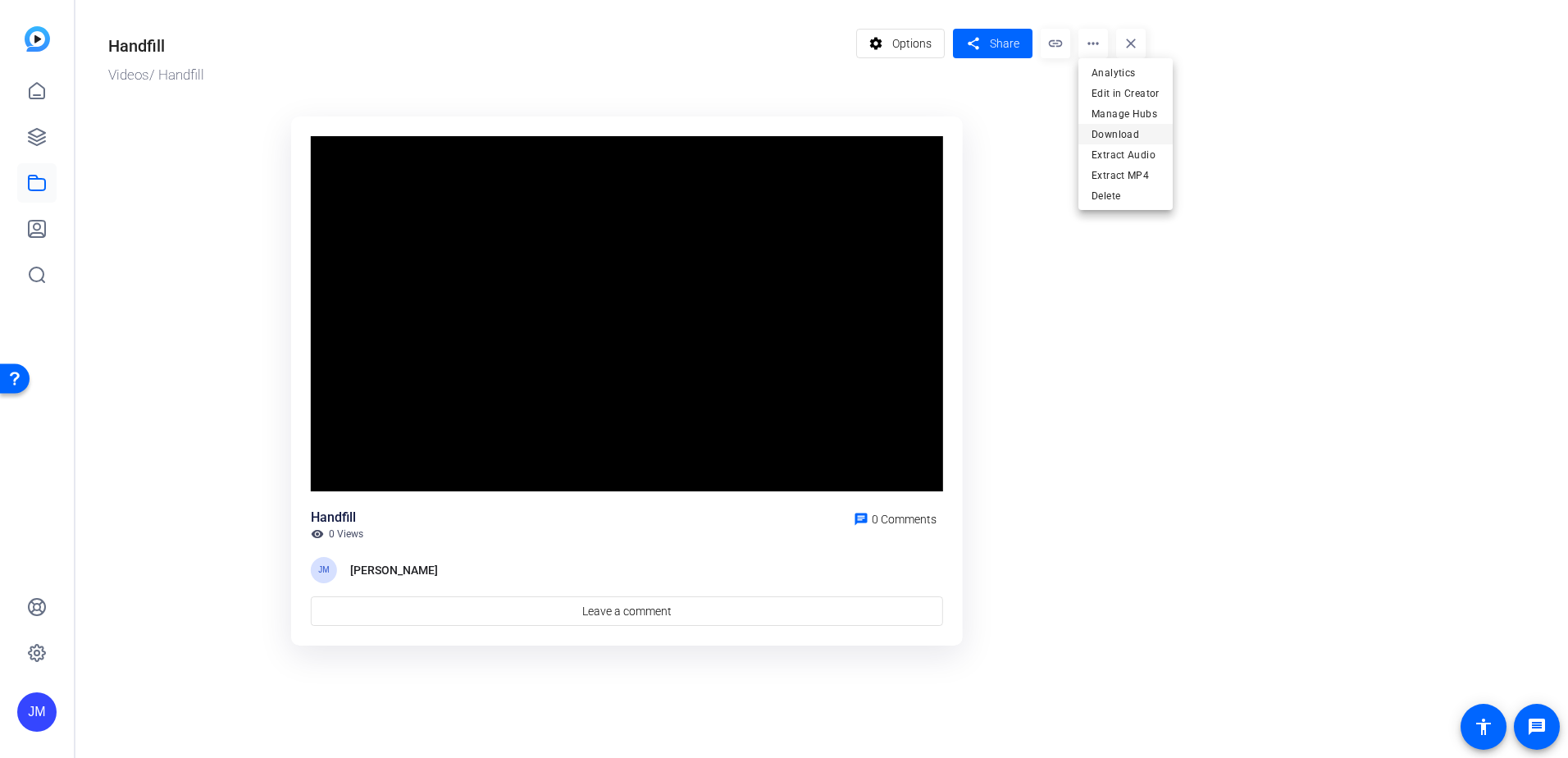
click at [1118, 130] on span "Download" at bounding box center [1125, 135] width 68 height 20
